Goal: Information Seeking & Learning: Check status

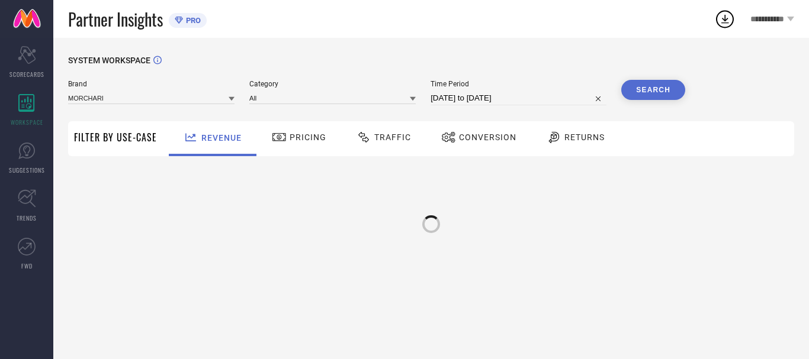
click at [37, 153] on link "SUGGESTIONS" at bounding box center [26, 157] width 53 height 47
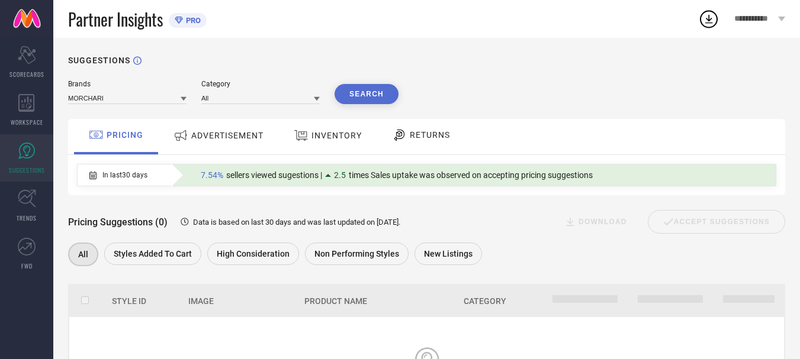
click at [403, 130] on icon at bounding box center [399, 135] width 15 height 14
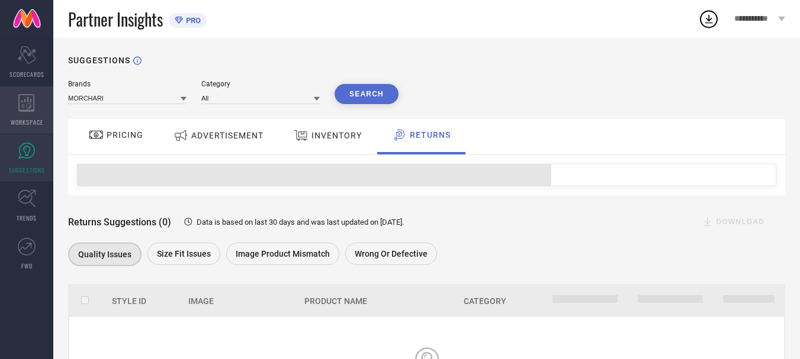
click at [31, 114] on div "WORKSPACE" at bounding box center [26, 109] width 53 height 47
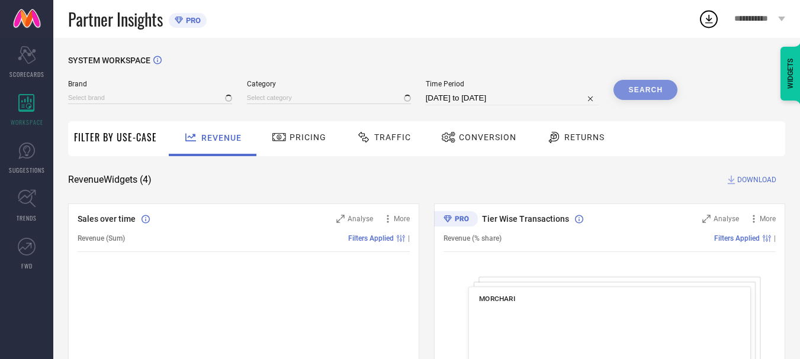
type input "MORCHARI"
type input "All"
click at [560, 137] on div at bounding box center [555, 137] width 18 height 14
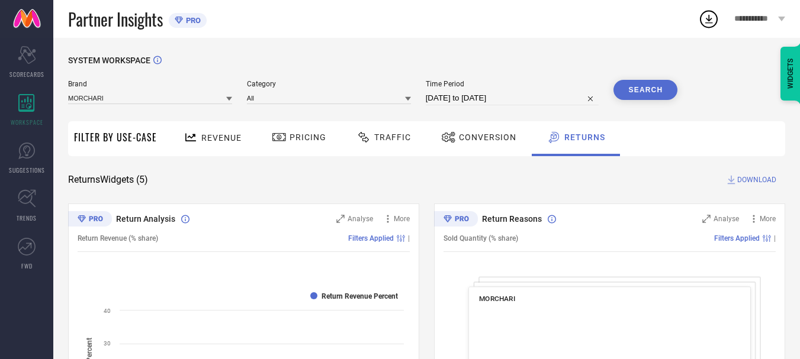
click at [409, 136] on div "Traffic" at bounding box center [383, 137] width 60 height 20
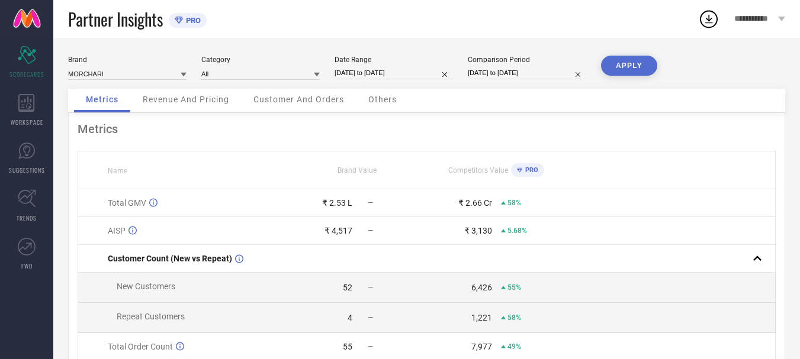
click at [37, 101] on div "WORKSPACE" at bounding box center [26, 109] width 53 height 47
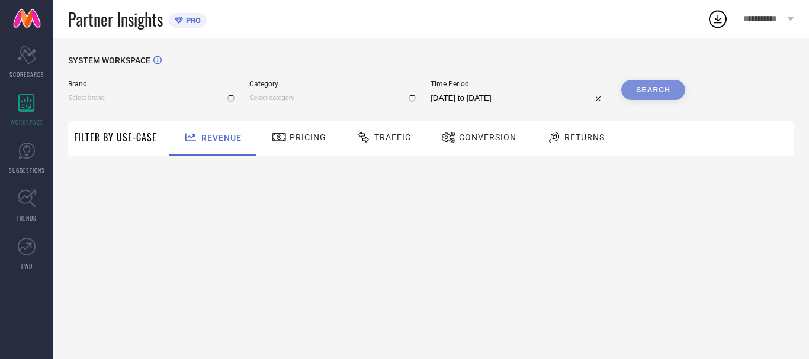
type input "MORCHARI"
type input "All"
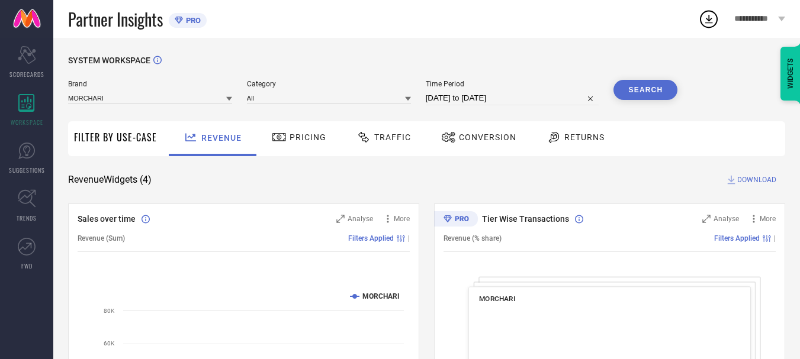
click at [564, 142] on span "Returns" at bounding box center [584, 137] width 40 height 9
